Goal: Task Accomplishment & Management: Manage account settings

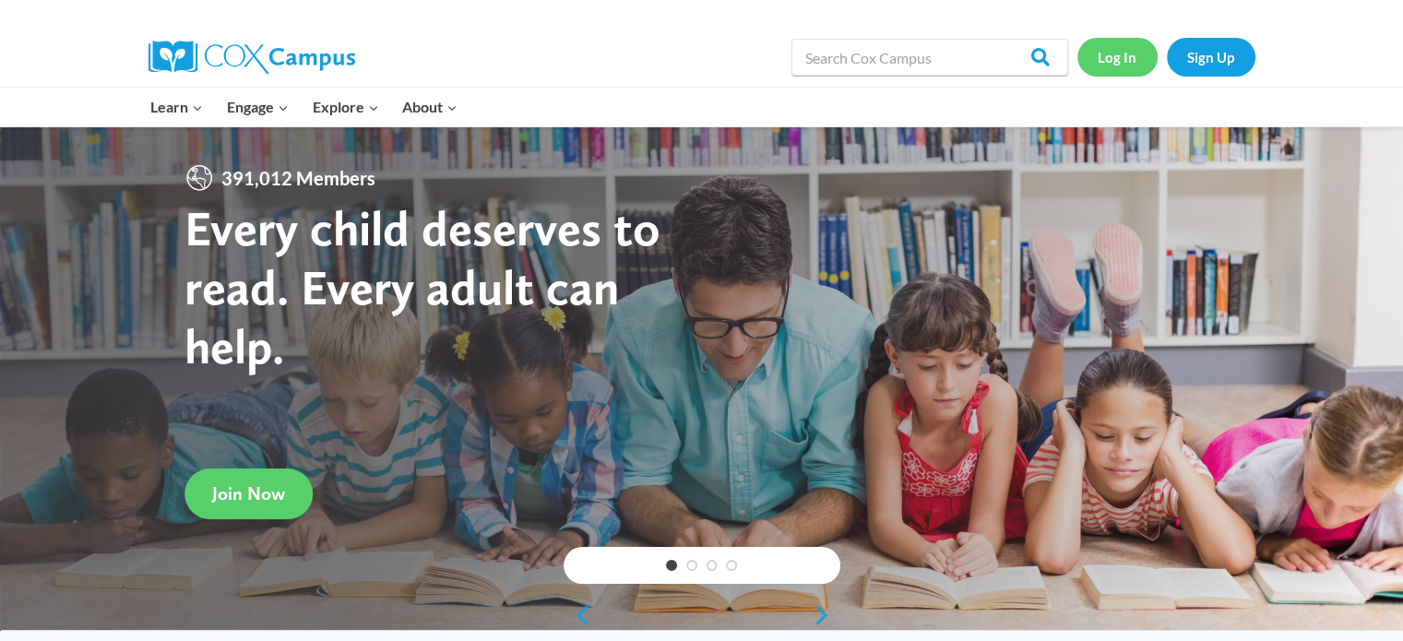
click at [1125, 57] on link "Log In" at bounding box center [1117, 57] width 80 height 38
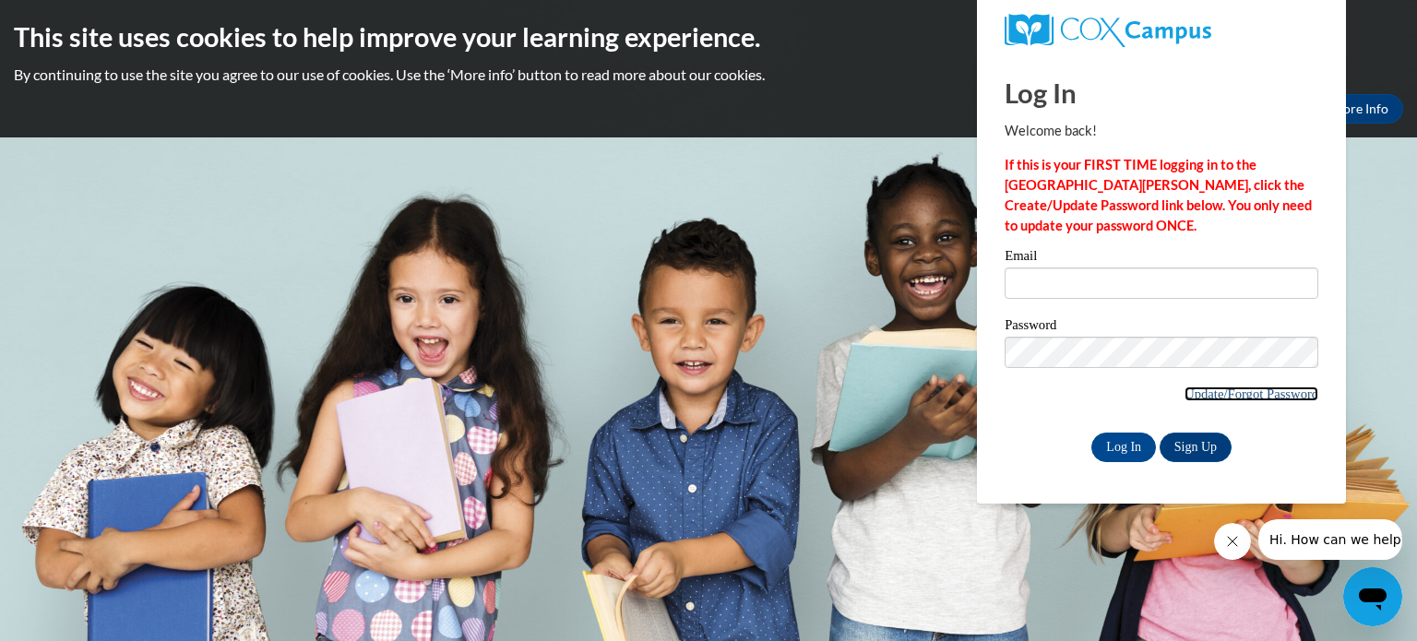
click at [1203, 391] on link "Update/Forgot Password" at bounding box center [1251, 393] width 134 height 15
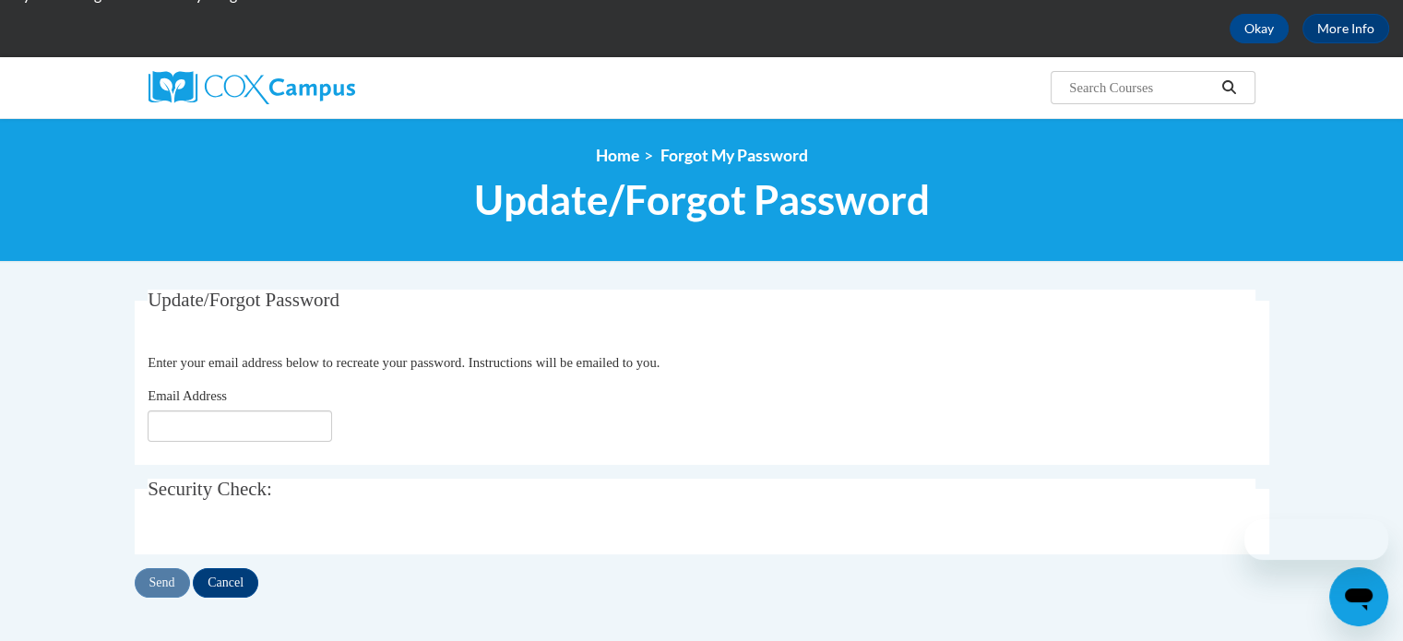
scroll to position [92, 0]
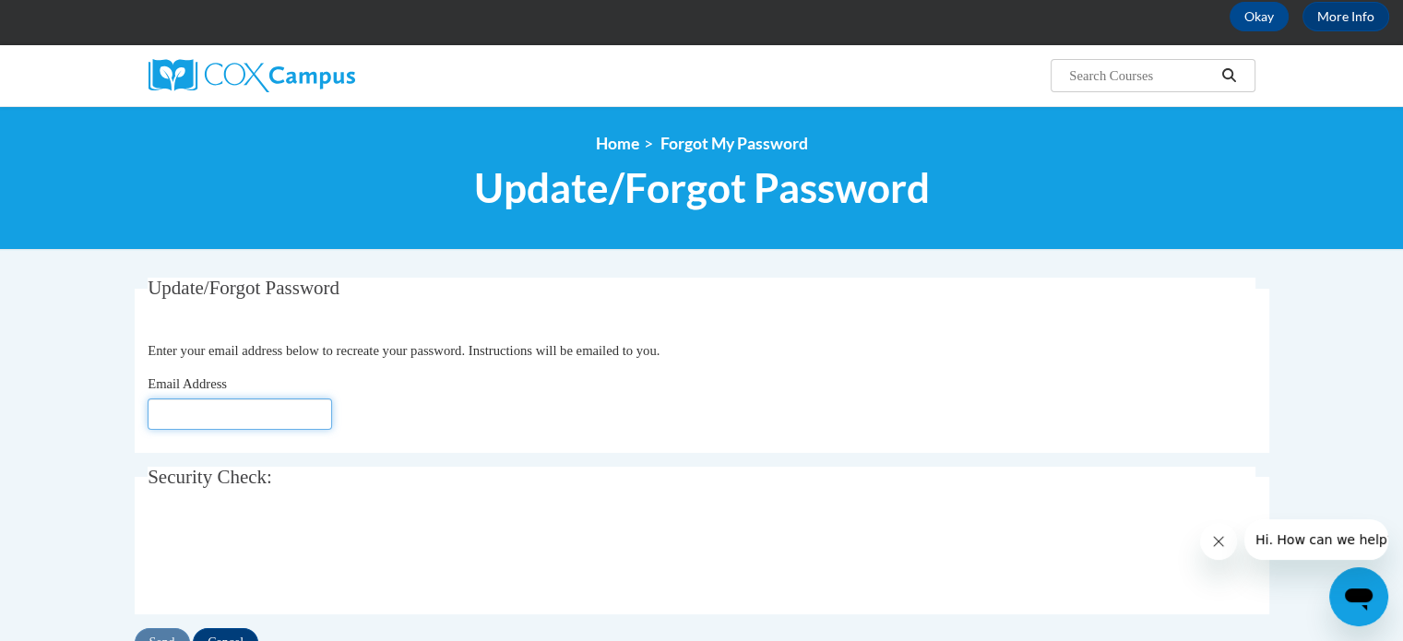
click at [275, 420] on input "Email Address" at bounding box center [240, 413] width 184 height 31
type input "[EMAIL_ADDRESS][DOMAIN_NAME]"
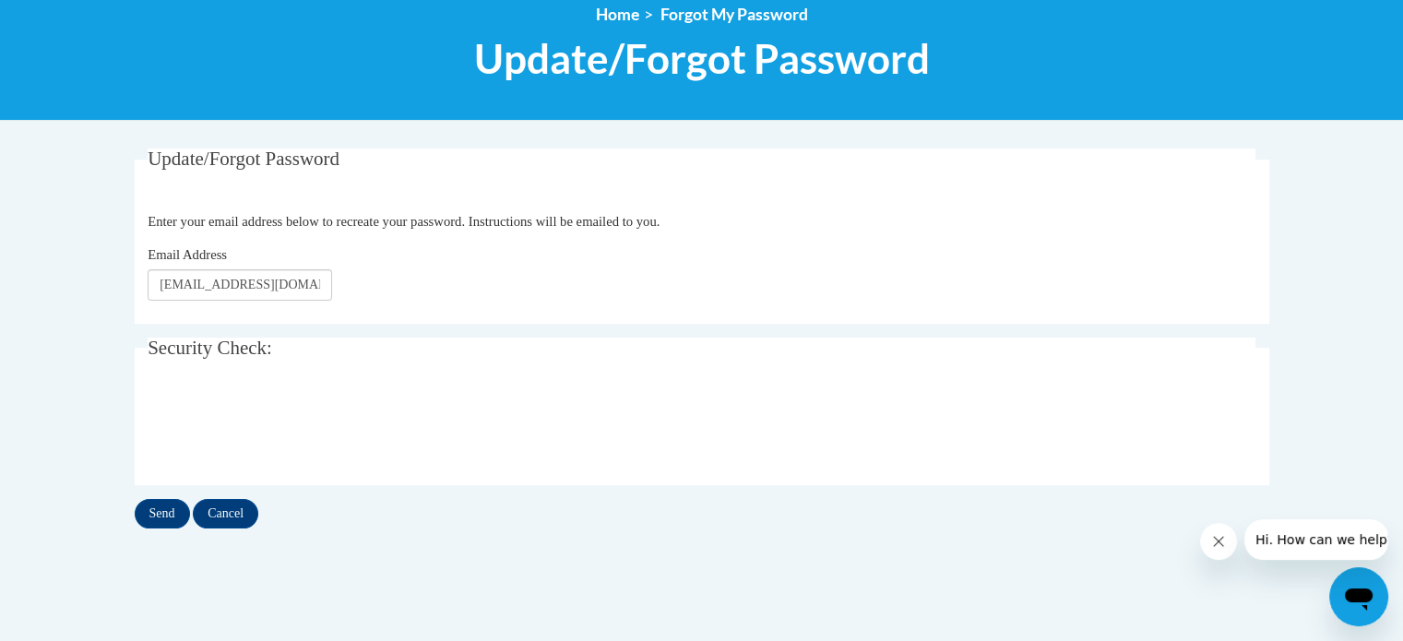
scroll to position [225, 0]
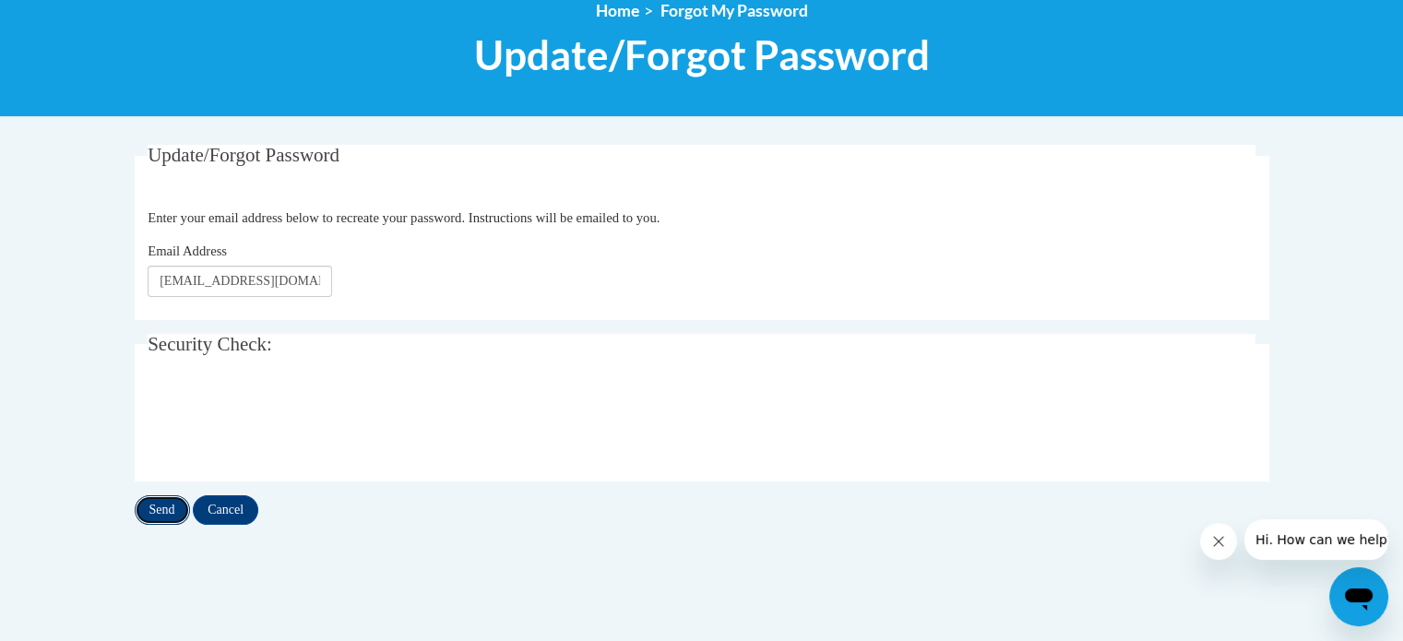
click at [151, 516] on input "Send" at bounding box center [162, 510] width 55 height 30
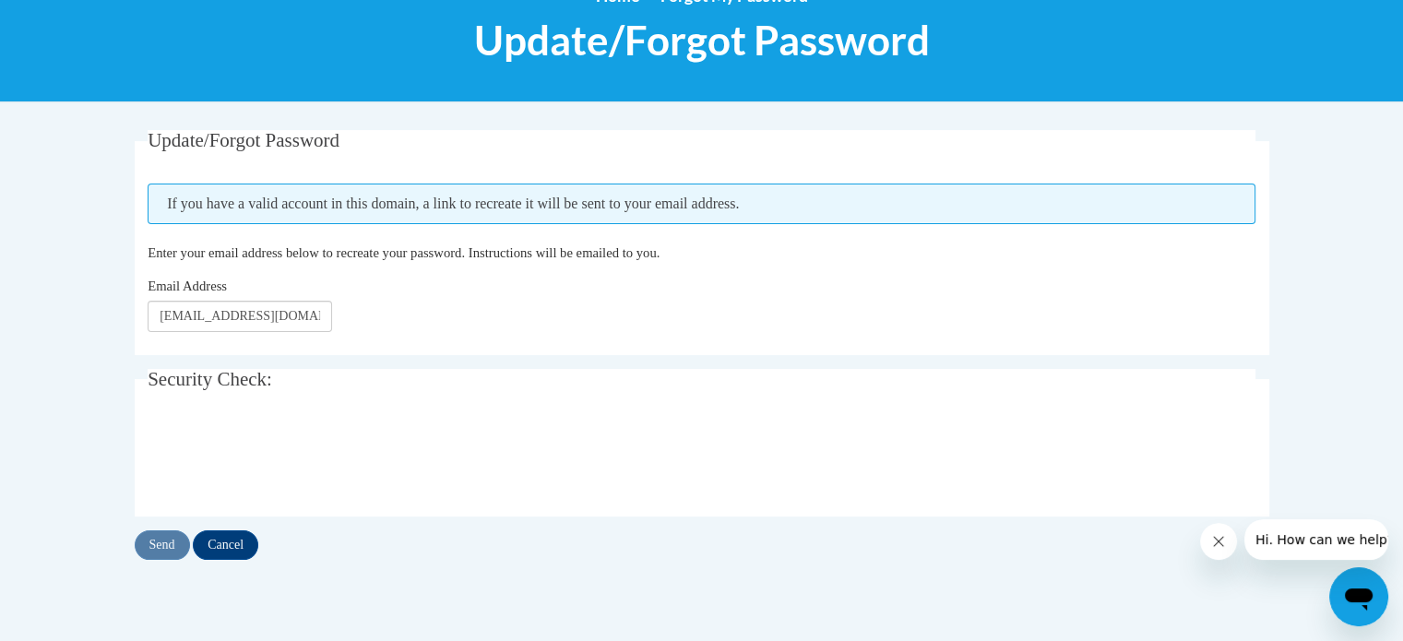
scroll to position [243, 0]
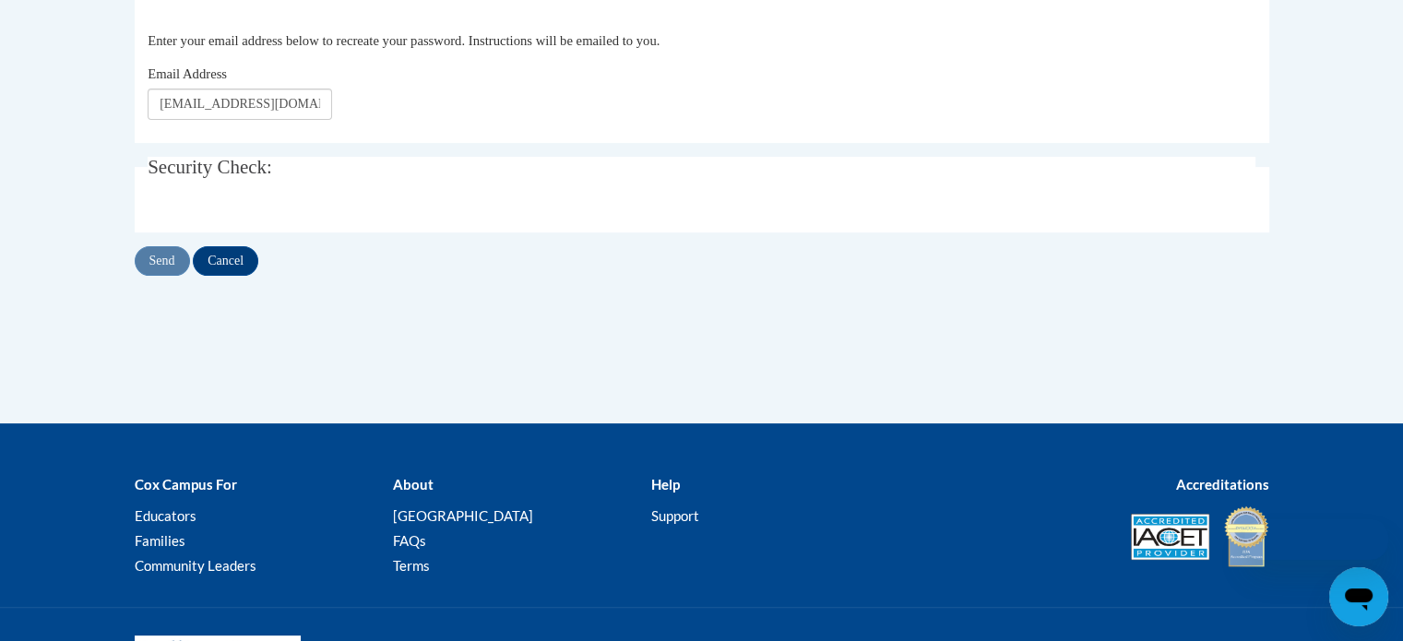
scroll to position [225, 0]
